Goal: Task Accomplishment & Management: Use online tool/utility

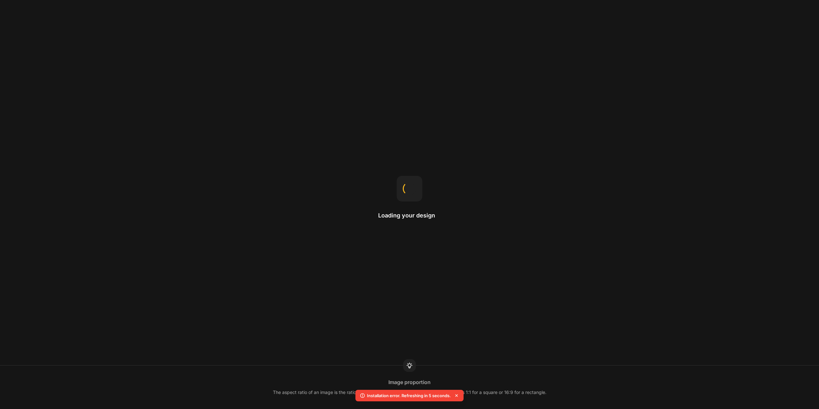
click at [457, 396] on icon at bounding box center [456, 396] width 6 height 6
click at [361, 396] on icon at bounding box center [362, 396] width 6 height 6
click at [359, 396] on icon at bounding box center [362, 396] width 6 height 6
click at [460, 393] on icon at bounding box center [456, 396] width 6 height 6
click at [459, 393] on icon at bounding box center [456, 396] width 6 height 6
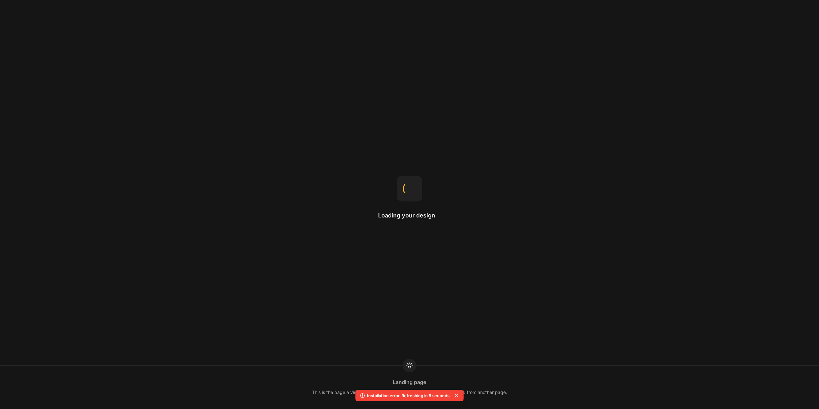
click at [457, 396] on icon at bounding box center [456, 396] width 6 height 6
click at [792, 16] on div "Loading your design Margin Margin creates space outside an element’s border, ad…" at bounding box center [409, 204] width 819 height 409
